Goal: Use online tool/utility: Utilize a website feature to perform a specific function

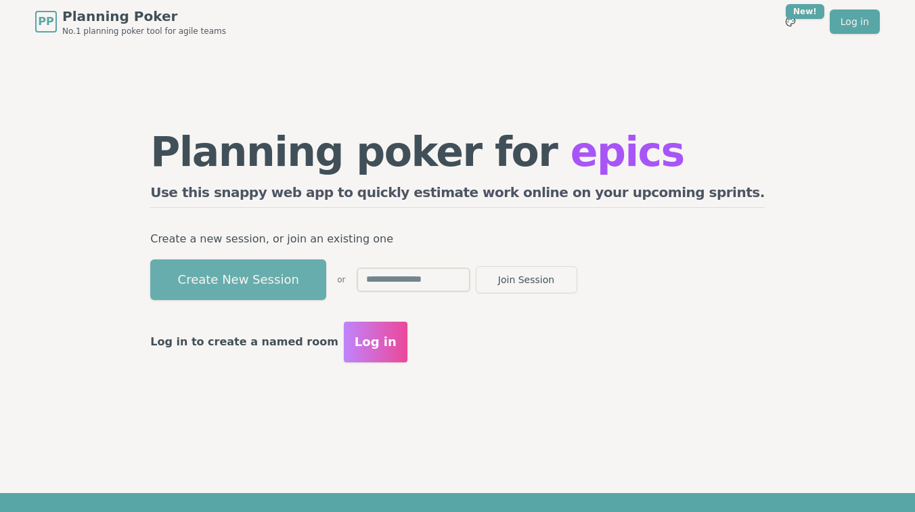
click at [296, 278] on button "Create New Session" at bounding box center [238, 279] width 176 height 41
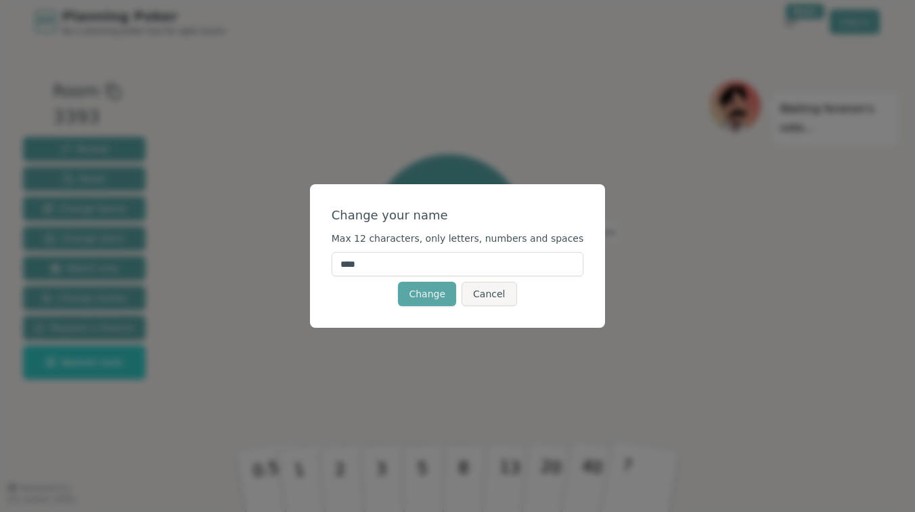
click at [424, 266] on input "****" at bounding box center [458, 264] width 252 height 24
type input "*****"
click button "Change" at bounding box center [427, 294] width 58 height 24
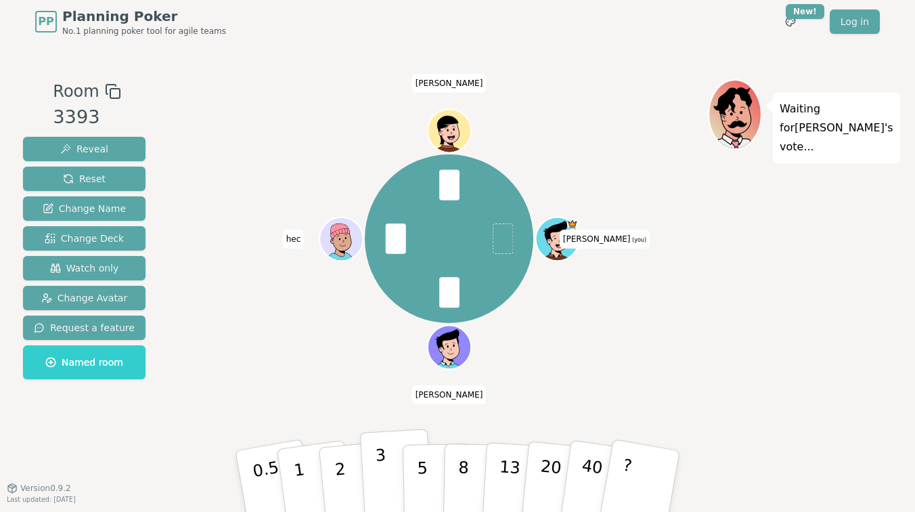
click at [391, 466] on button "3" at bounding box center [397, 481] width 74 height 106
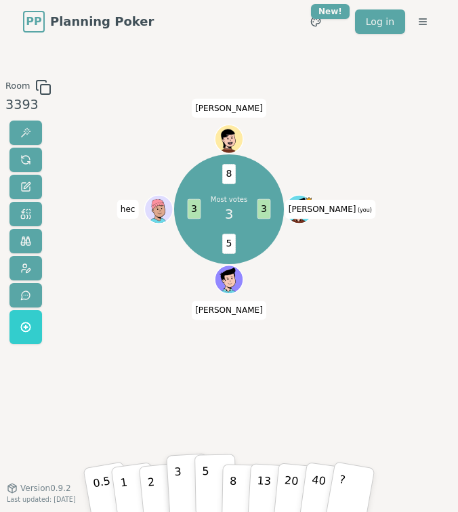
click at [204, 471] on p "5" at bounding box center [206, 485] width 8 height 46
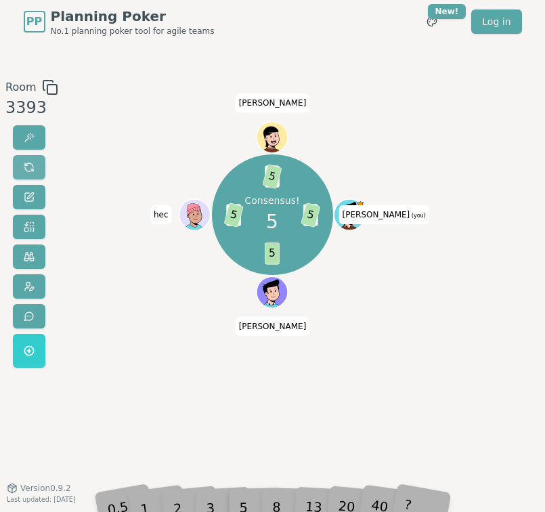
click at [28, 165] on span at bounding box center [29, 167] width 11 height 11
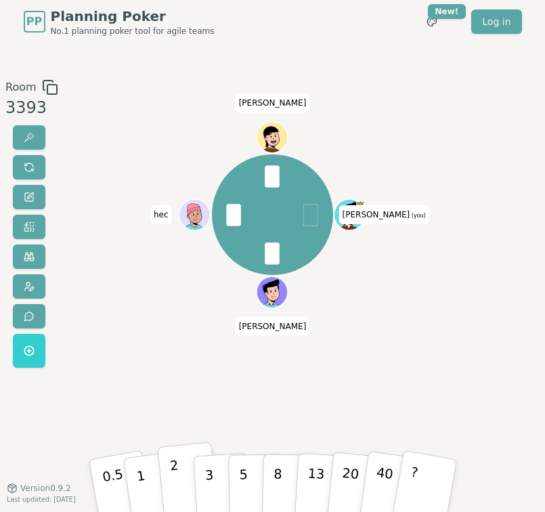
click at [170, 471] on p "2" at bounding box center [176, 486] width 14 height 60
click at [32, 174] on button at bounding box center [29, 167] width 32 height 24
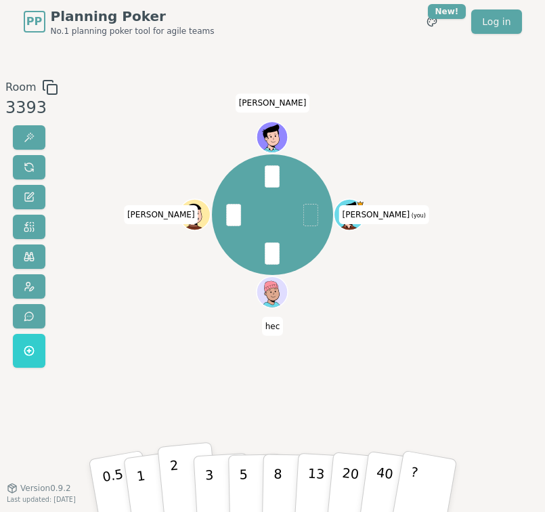
click at [175, 485] on p "2" at bounding box center [176, 486] width 14 height 60
click at [32, 175] on button at bounding box center [29, 167] width 32 height 24
click at [209, 481] on p "3" at bounding box center [210, 486] width 12 height 60
